Goal: Information Seeking & Learning: Compare options

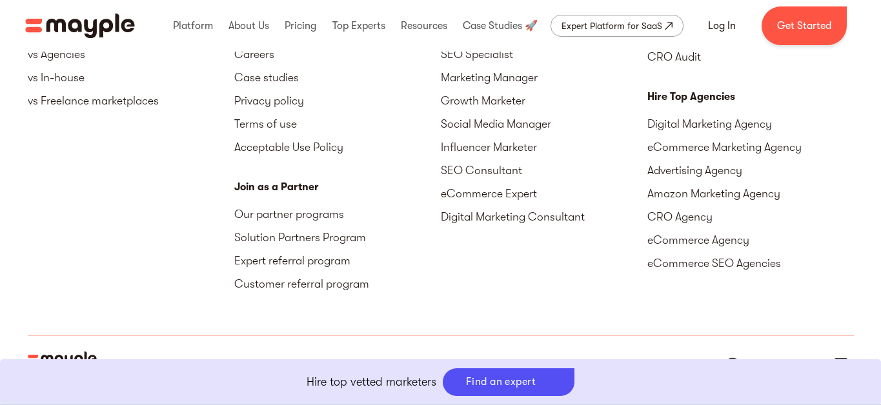
scroll to position [4495, 0]
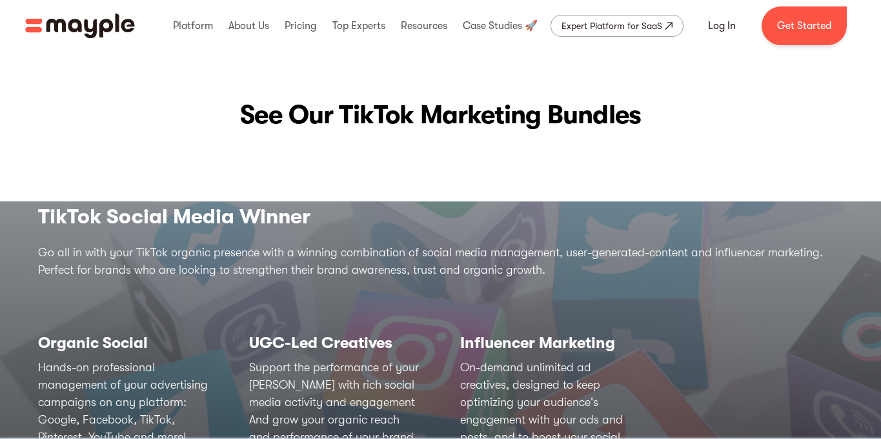
scroll to position [3223, 0]
